Goal: Task Accomplishment & Management: Use online tool/utility

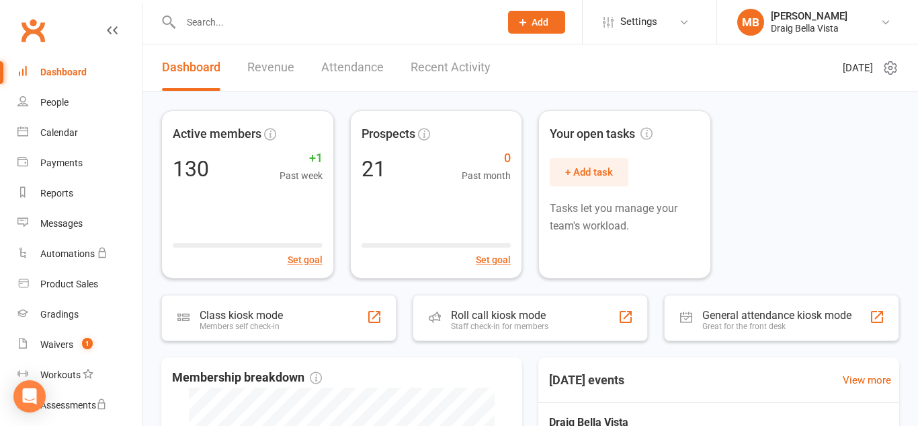
click at [259, 28] on input "text" at bounding box center [334, 22] width 314 height 19
type input "k"
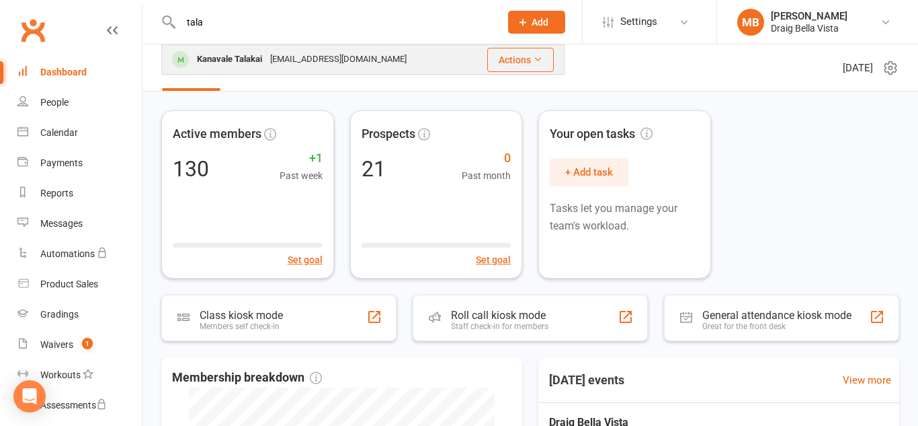
type input "tala"
click at [303, 55] on div "[EMAIL_ADDRESS][DOMAIN_NAME]" at bounding box center [338, 59] width 145 height 19
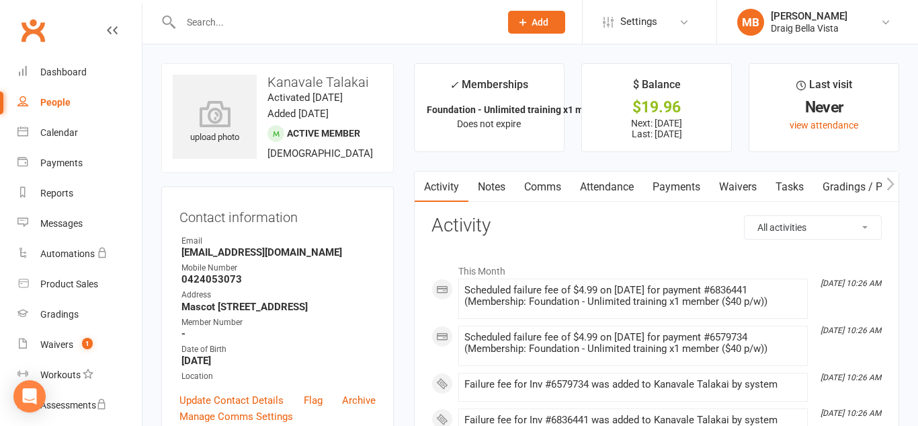
click at [672, 179] on link "Payments" at bounding box center [676, 186] width 67 height 31
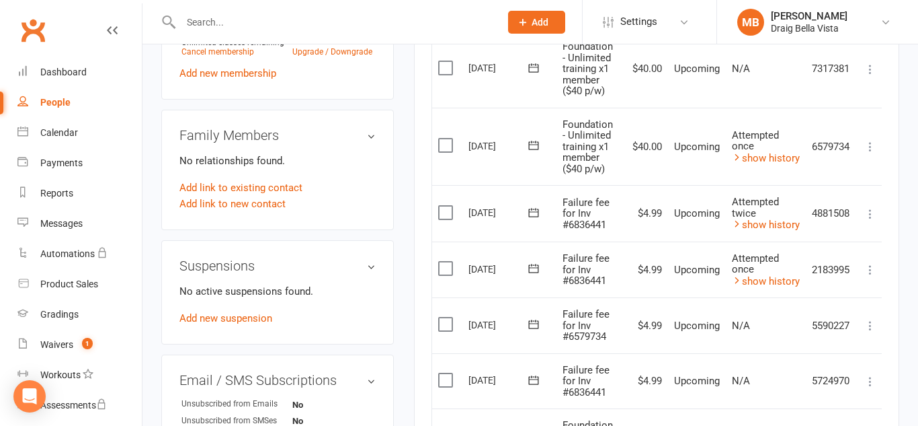
scroll to position [608, 0]
click at [869, 152] on icon at bounding box center [870, 147] width 13 height 13
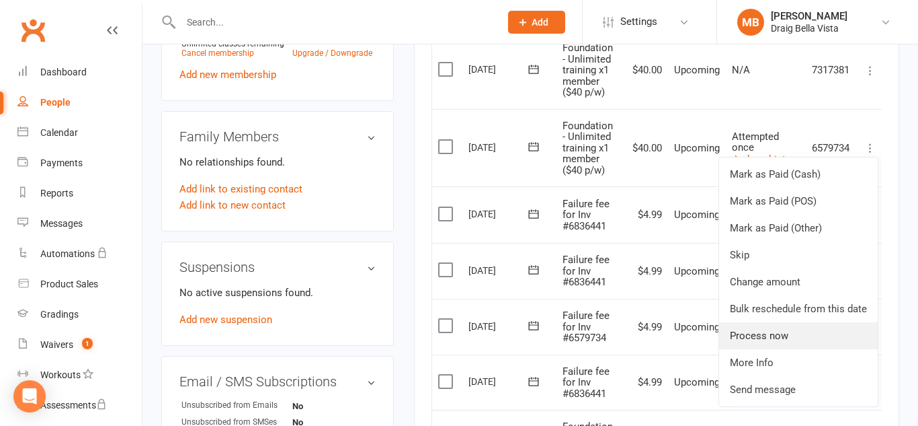
click at [805, 329] on link "Process now" at bounding box center [798, 335] width 159 height 27
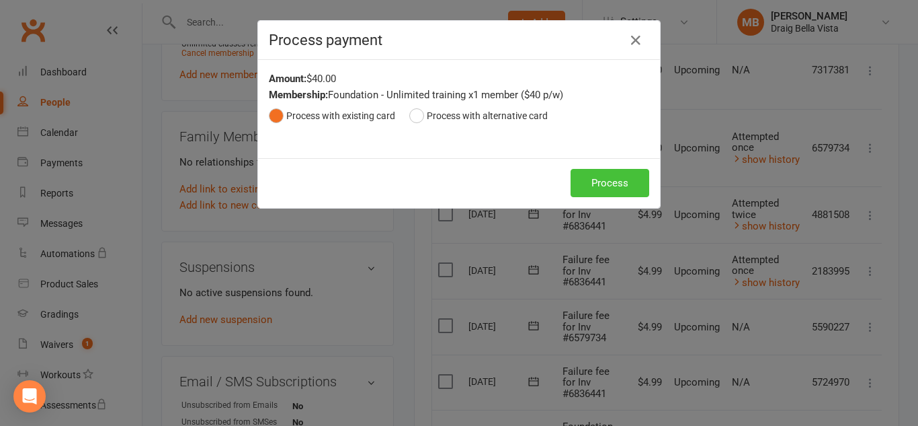
click at [617, 182] on button "Process" at bounding box center [610, 183] width 79 height 28
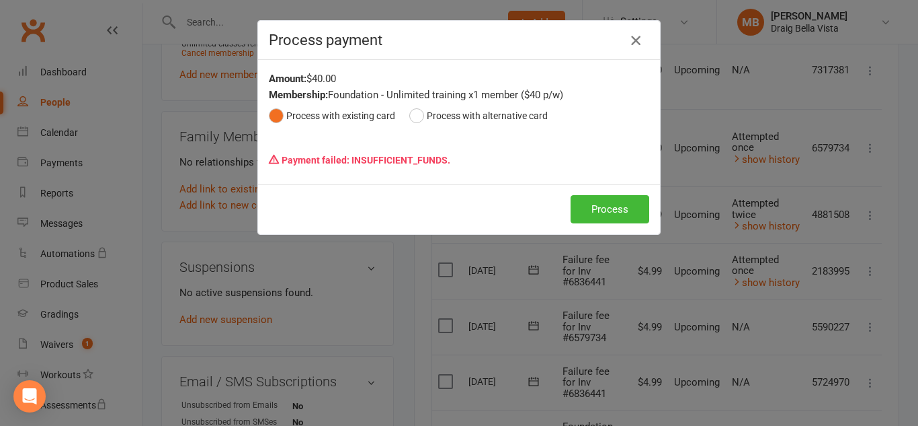
click at [633, 44] on icon "button" at bounding box center [636, 40] width 16 height 16
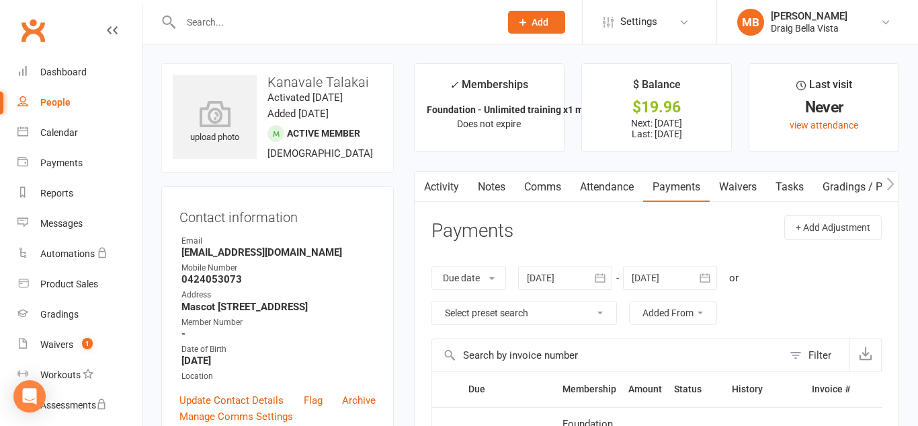
scroll to position [3, 0]
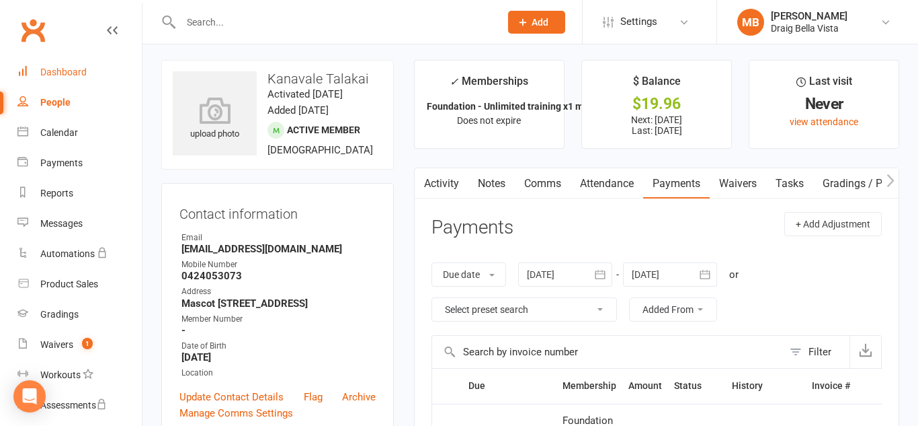
click at [67, 79] on link "Dashboard" at bounding box center [79, 72] width 124 height 30
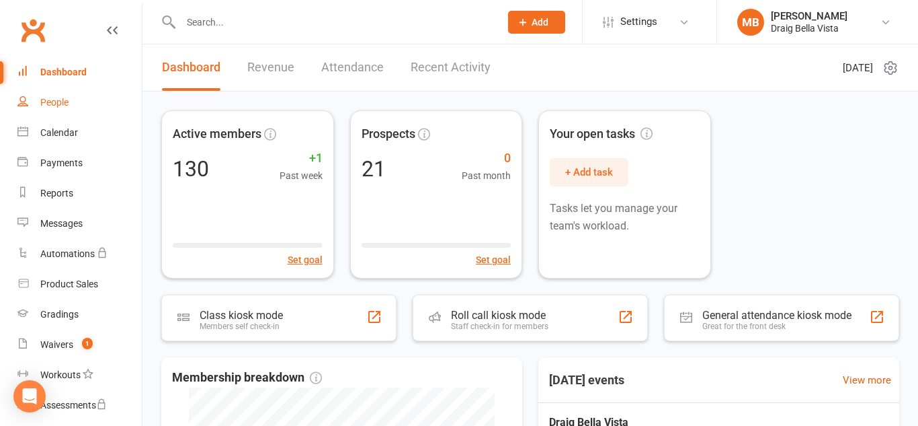
click at [59, 106] on div "People" at bounding box center [54, 102] width 28 height 11
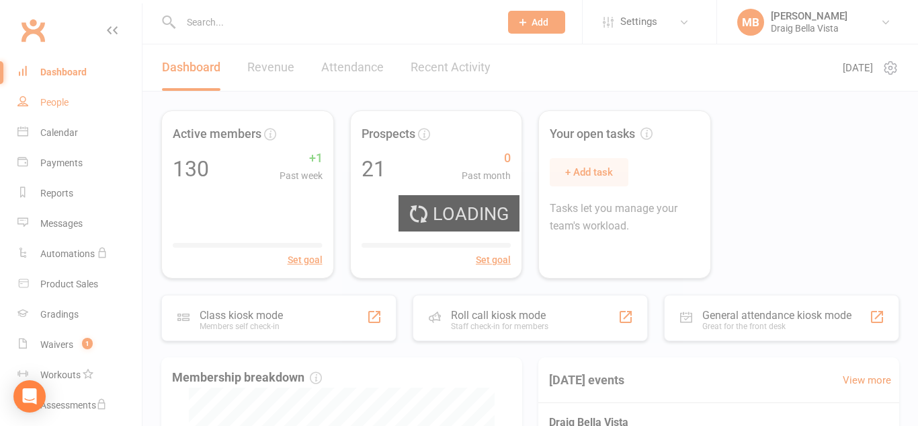
select select "100"
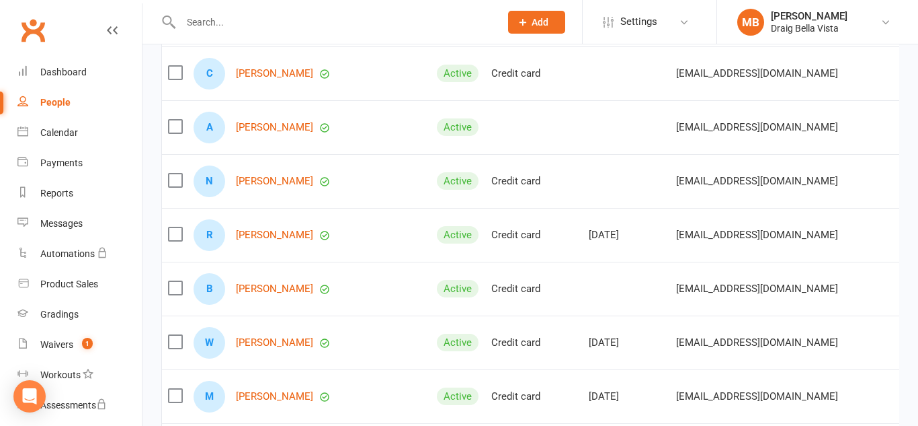
scroll to position [734, 0]
